Goal: Information Seeking & Learning: Check status

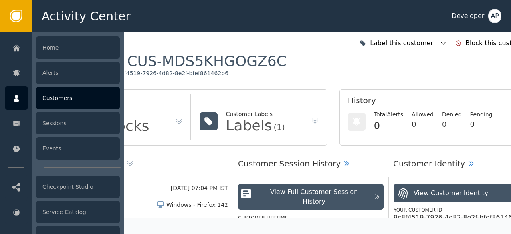
click at [58, 100] on div "Customers" at bounding box center [78, 98] width 84 height 22
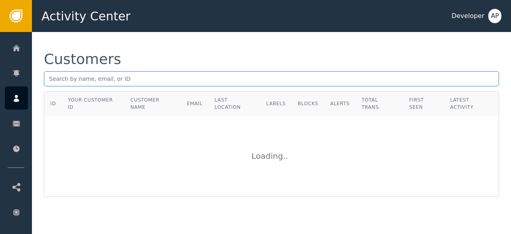
click at [55, 78] on input "text" at bounding box center [271, 78] width 455 height 15
paste input "[EMAIL_ADDRESS][DOMAIN_NAME]"
type input "[EMAIL_ADDRESS][DOMAIN_NAME]"
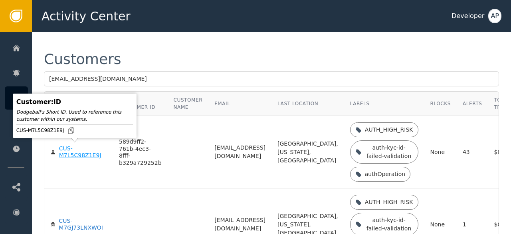
click at [71, 151] on div "CUS-M7L5C98Z1E9J" at bounding box center [83, 152] width 48 height 14
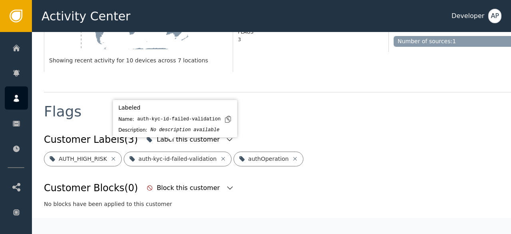
scroll to position [247, 0]
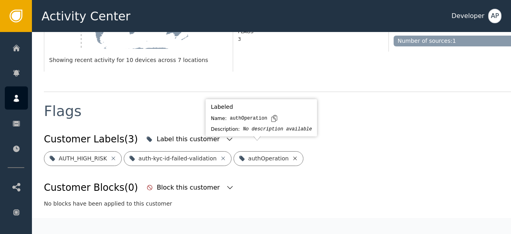
click at [294, 156] on icon at bounding box center [296, 158] width 4 height 4
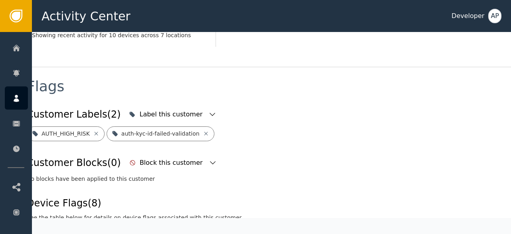
scroll to position [272, 0]
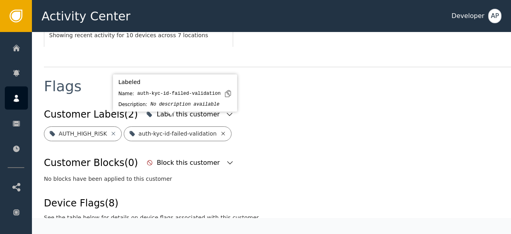
click at [221, 131] on icon at bounding box center [223, 133] width 4 height 4
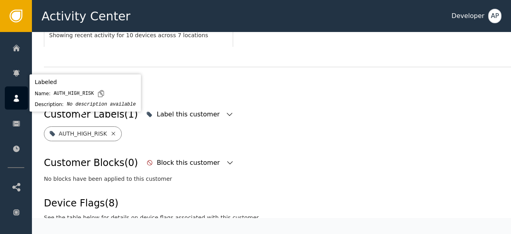
click at [111, 131] on icon at bounding box center [113, 133] width 4 height 4
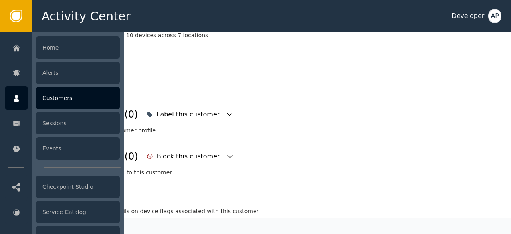
click at [57, 95] on div "Customers" at bounding box center [78, 98] width 84 height 22
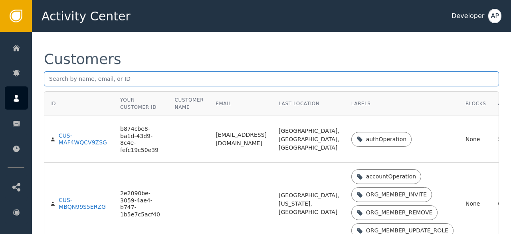
click at [52, 82] on input "text" at bounding box center [271, 78] width 455 height 15
paste input "[PERSON_NAME][EMAIL_ADDRESS][PERSON_NAME][DOMAIN_NAME]"
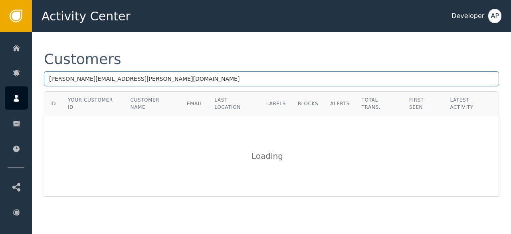
type input "[PERSON_NAME][EMAIL_ADDRESS][PERSON_NAME][DOMAIN_NAME]"
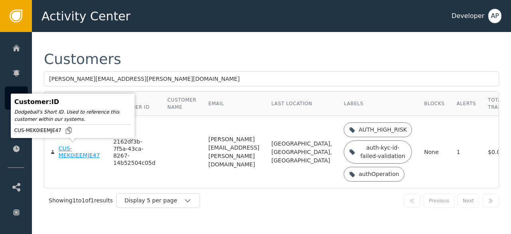
click at [66, 153] on div "CUS-MEK0IEEMJE47" at bounding box center [79, 152] width 43 height 14
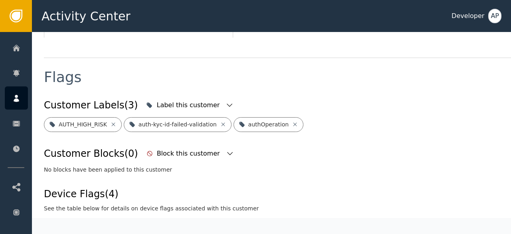
scroll to position [282, 0]
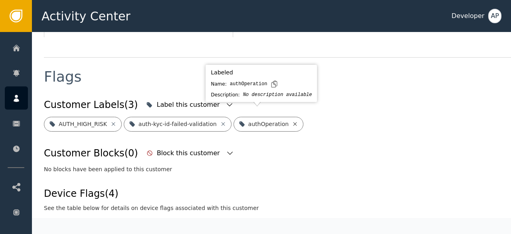
click at [292, 121] on icon at bounding box center [295, 124] width 6 height 6
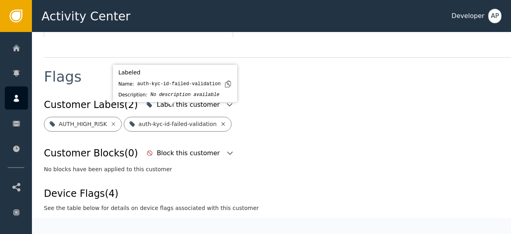
click at [220, 121] on icon at bounding box center [223, 124] width 6 height 6
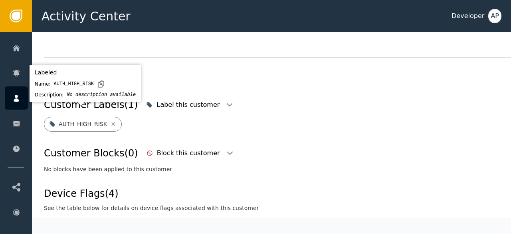
click at [110, 121] on icon at bounding box center [113, 124] width 6 height 6
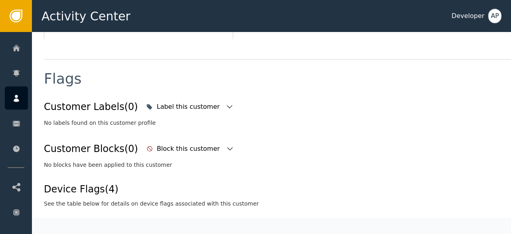
scroll to position [280, 0]
click at [226, 103] on icon "button" at bounding box center [230, 107] width 8 height 8
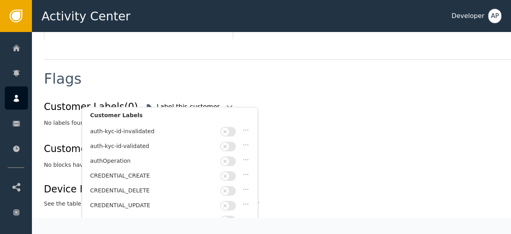
scroll to position [72, 0]
click at [230, 142] on button "button" at bounding box center [229, 146] width 16 height 10
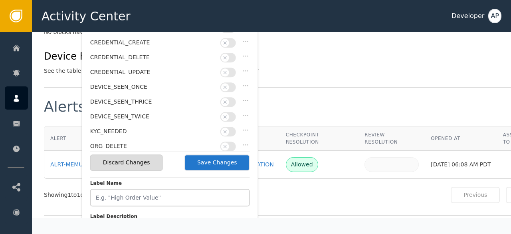
scroll to position [413, 0]
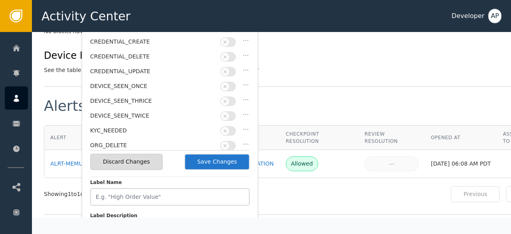
click at [212, 167] on button "Save Changes" at bounding box center [218, 161] width 66 height 16
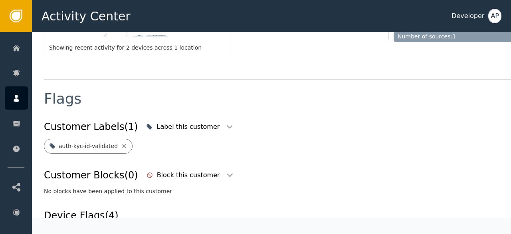
scroll to position [256, 0]
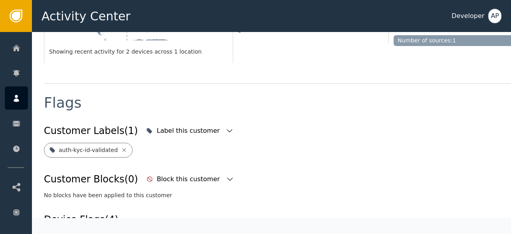
click at [252, 125] on div "Customer Labels (1) Label this customer" at bounding box center [294, 131] width 501 height 18
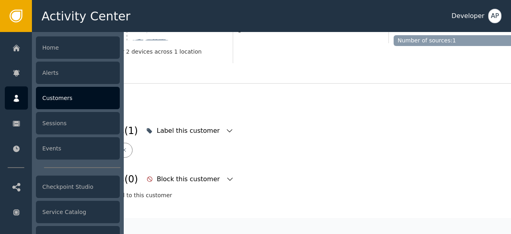
click at [47, 97] on div "Customers" at bounding box center [78, 98] width 84 height 22
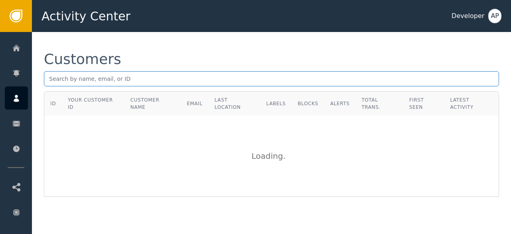
click at [51, 77] on input "text" at bounding box center [271, 78] width 455 height 15
type input "[PERSON_NAME][EMAIL_ADDRESS][DOMAIN_NAME]"
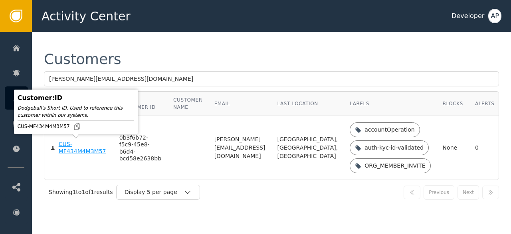
click at [64, 150] on div "CUS-MF434M4M3M57" at bounding box center [83, 148] width 49 height 14
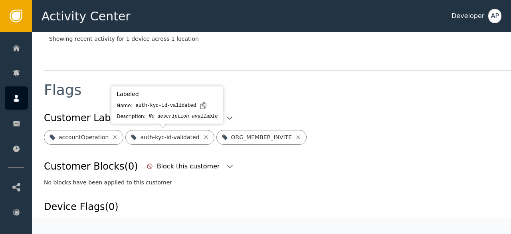
scroll to position [278, 0]
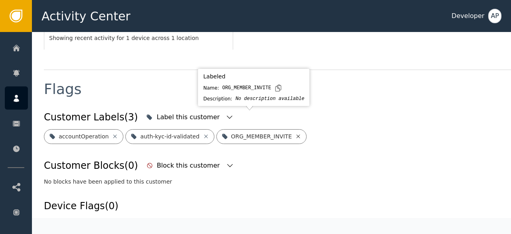
click at [295, 133] on icon at bounding box center [298, 136] width 6 height 6
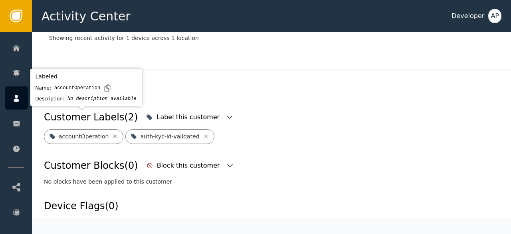
click at [112, 133] on icon at bounding box center [115, 136] width 6 height 6
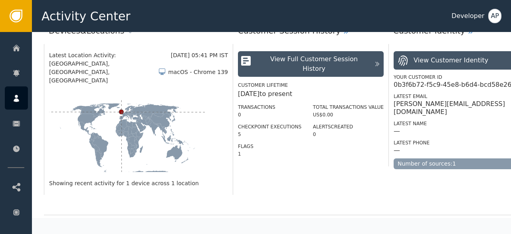
scroll to position [0, 0]
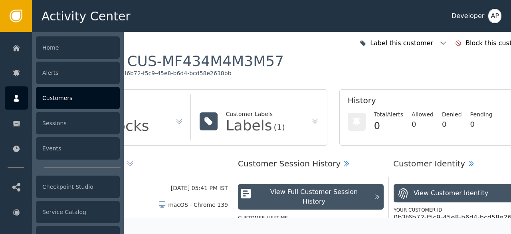
click at [52, 96] on div "Customers" at bounding box center [78, 98] width 84 height 22
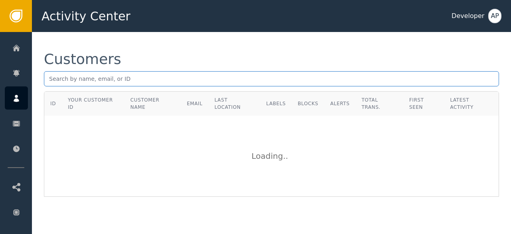
click at [52, 81] on input "text" at bounding box center [271, 78] width 455 height 15
paste input "[EMAIL_ADDRESS][DOMAIN_NAME]"
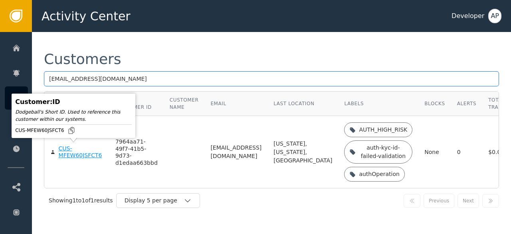
type input "[EMAIL_ADDRESS][DOMAIN_NAME]"
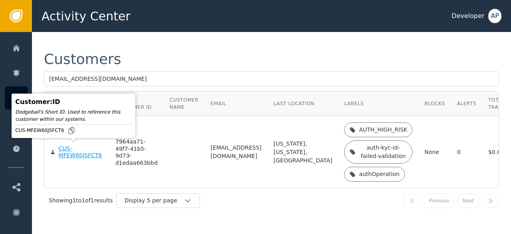
click at [66, 154] on div "CUS-MFEW60JSFCT6" at bounding box center [81, 152] width 45 height 14
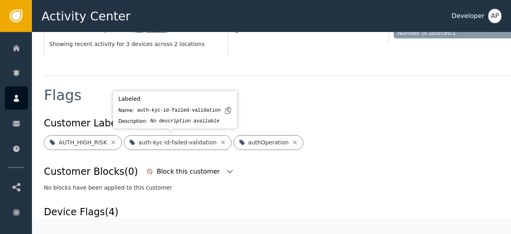
scroll to position [256, 0]
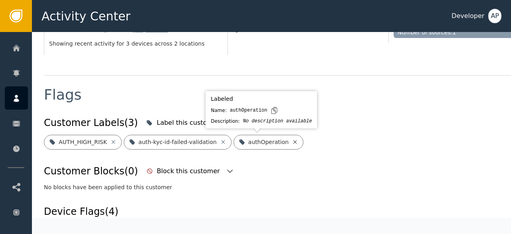
click at [292, 140] on icon at bounding box center [295, 142] width 6 height 6
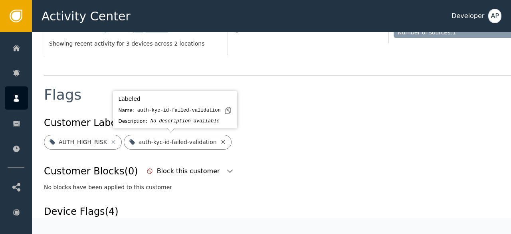
click at [220, 142] on icon at bounding box center [223, 142] width 6 height 6
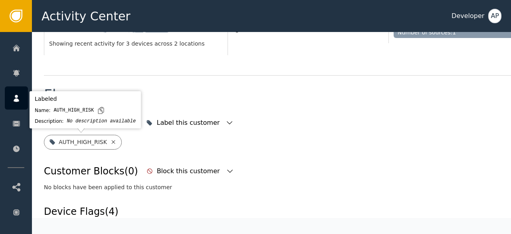
click at [110, 143] on icon at bounding box center [113, 142] width 6 height 6
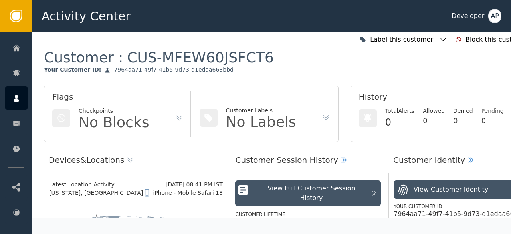
scroll to position [0, 0]
